Goal: Navigation & Orientation: Find specific page/section

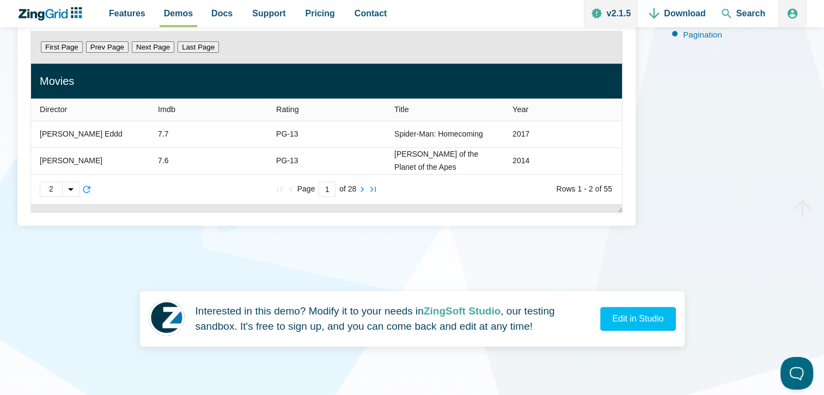
click at [74, 189] on div "App Content" at bounding box center [70, 189] width 17 height 14
click at [328, 191] on input "1" at bounding box center [327, 189] width 17 height 15
click at [323, 228] on div "Result Full HTML CSS JS Edit Download First Page Prev Page Next Page Last Page …" at bounding box center [411, 117] width 789 height 249
click at [327, 189] on input "1" at bounding box center [327, 189] width 17 height 15
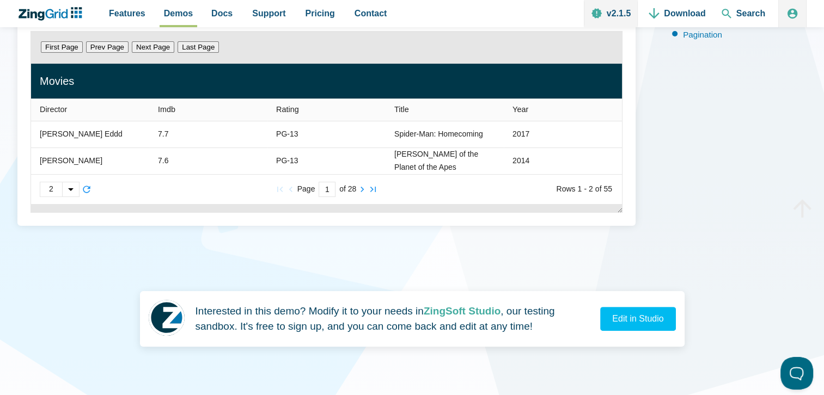
click at [345, 237] on div "Result Full HTML CSS JS Edit Download First Page Prev Page Next Page Last Page …" at bounding box center [411, 117] width 789 height 249
drag, startPoint x: 577, startPoint y: 187, endPoint x: 610, endPoint y: 189, distance: 33.3
click at [0, 0] on slot "Rows 1 - 2 of 55" at bounding box center [0, 0] width 0 height 0
click at [322, 189] on input "1" at bounding box center [327, 189] width 17 height 15
drag, startPoint x: 325, startPoint y: 189, endPoint x: 333, endPoint y: 189, distance: 8.2
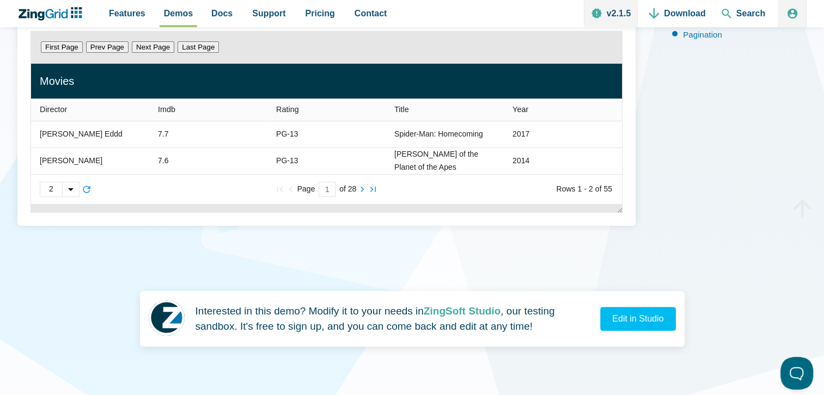
click at [333, 189] on input "1" at bounding box center [327, 189] width 17 height 15
click at [328, 213] on div "First Page Prev Page Next Page Last Page Director Imdb Rating Title Year [PERSO…" at bounding box center [326, 122] width 618 height 208
click at [327, 192] on input "1" at bounding box center [327, 189] width 17 height 15
type input "2"
type zg-input "2"
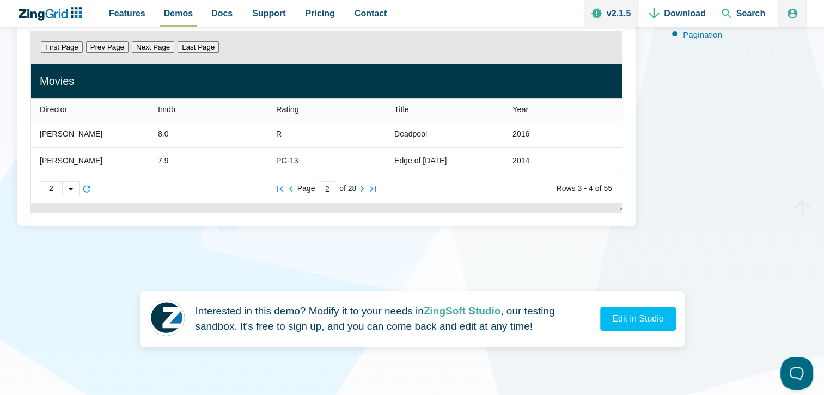
click at [369, 228] on div "Result Full HTML CSS JS Edit Download First Page Prev Page Next Page Last Page …" at bounding box center [411, 117] width 789 height 249
